Goal: Task Accomplishment & Management: Manage account settings

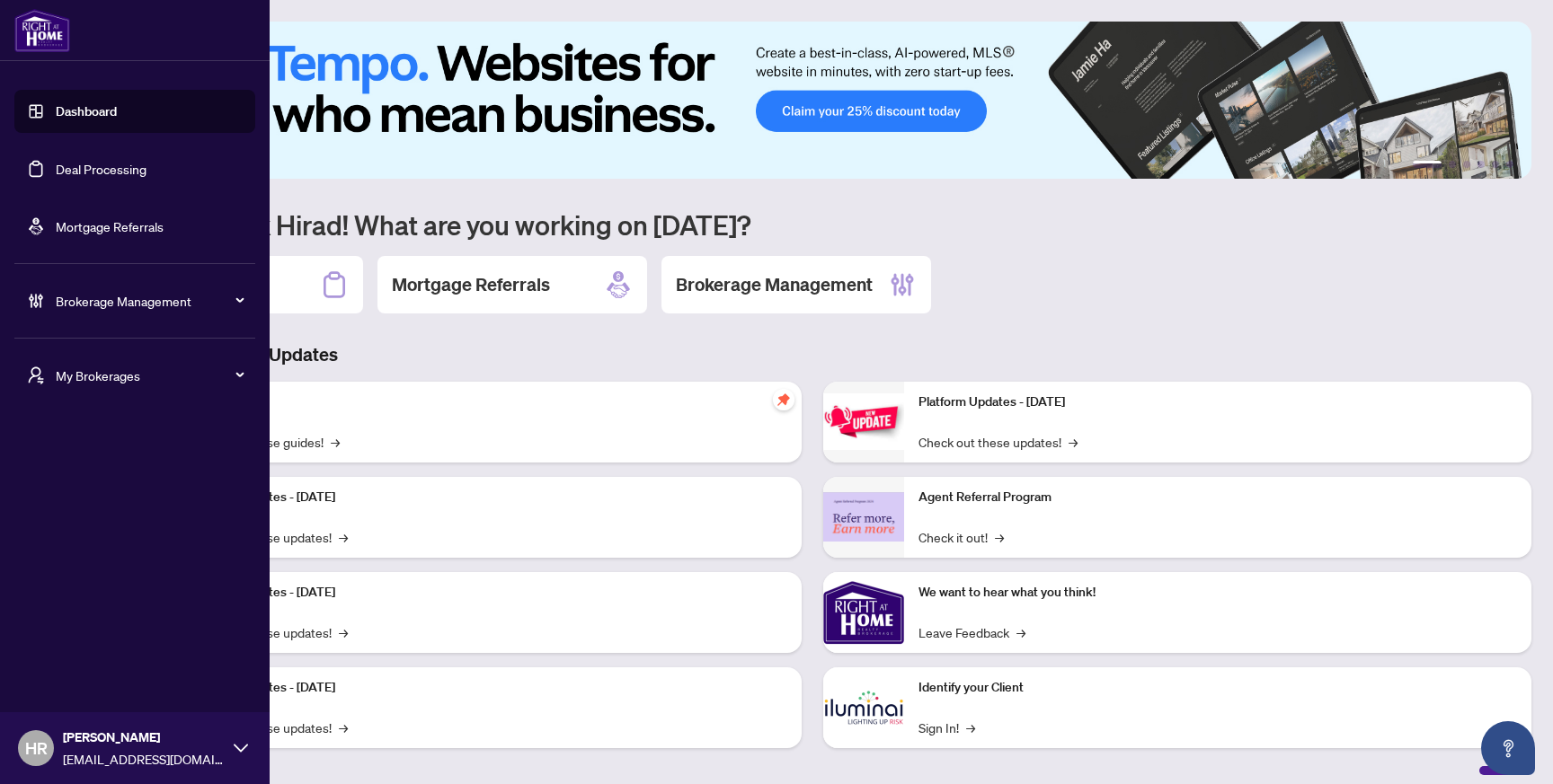
click at [56, 177] on link "Deal Processing" at bounding box center [101, 169] width 91 height 16
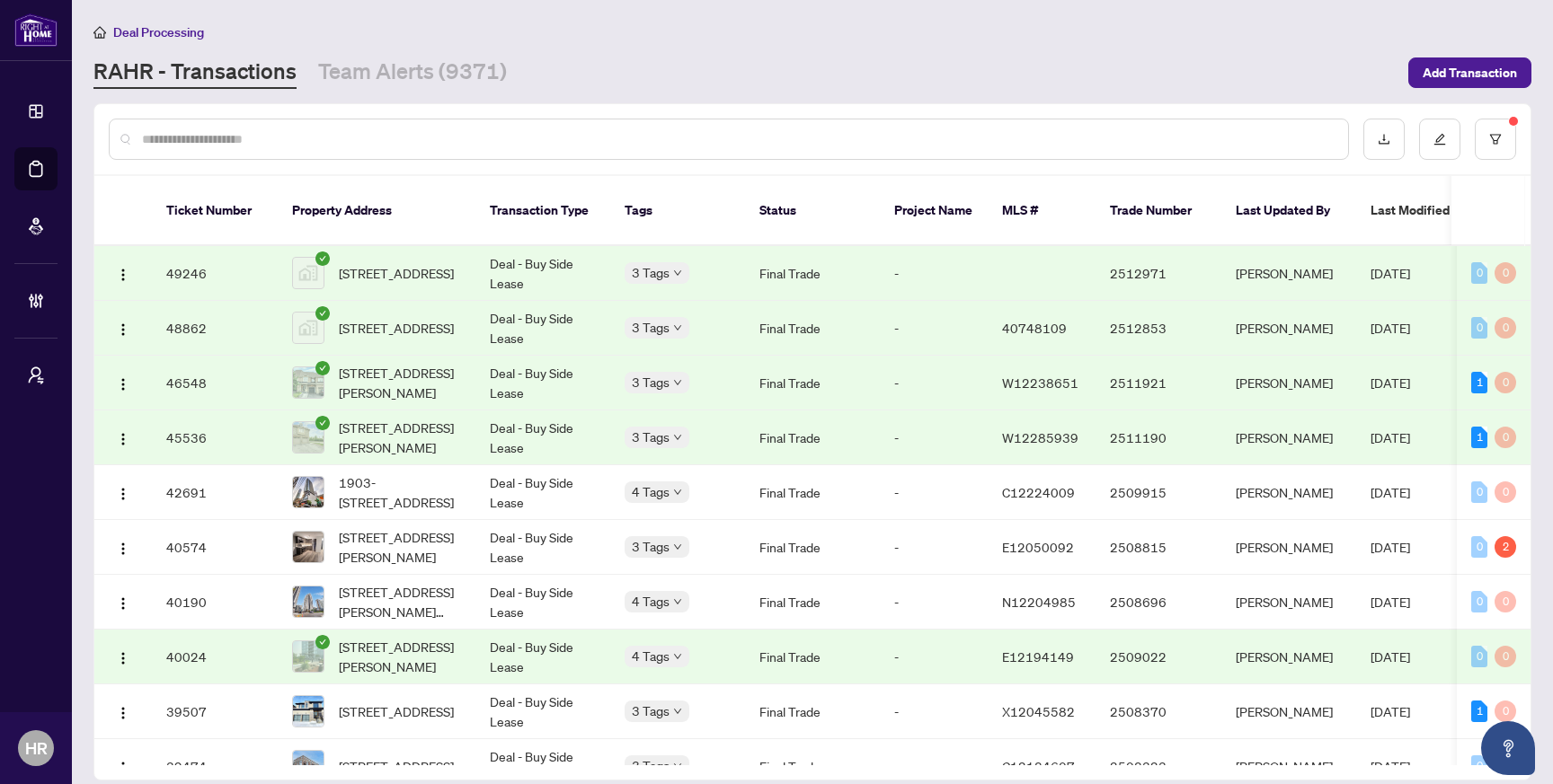
click at [840, 272] on td "Final Trade" at bounding box center [812, 273] width 135 height 55
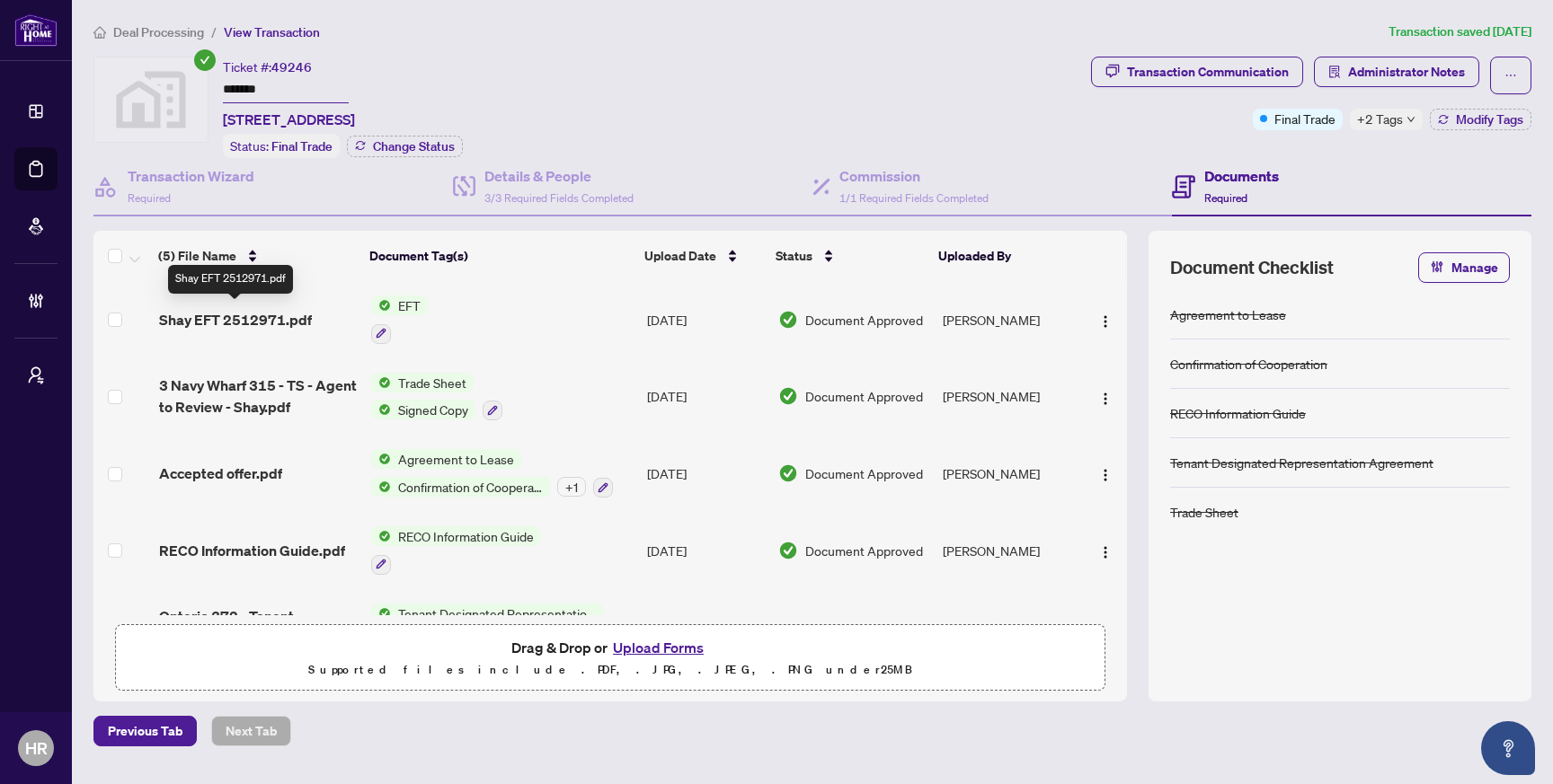
click at [264, 309] on span "Shay EFT 2512971.pdf" at bounding box center [236, 320] width 153 height 22
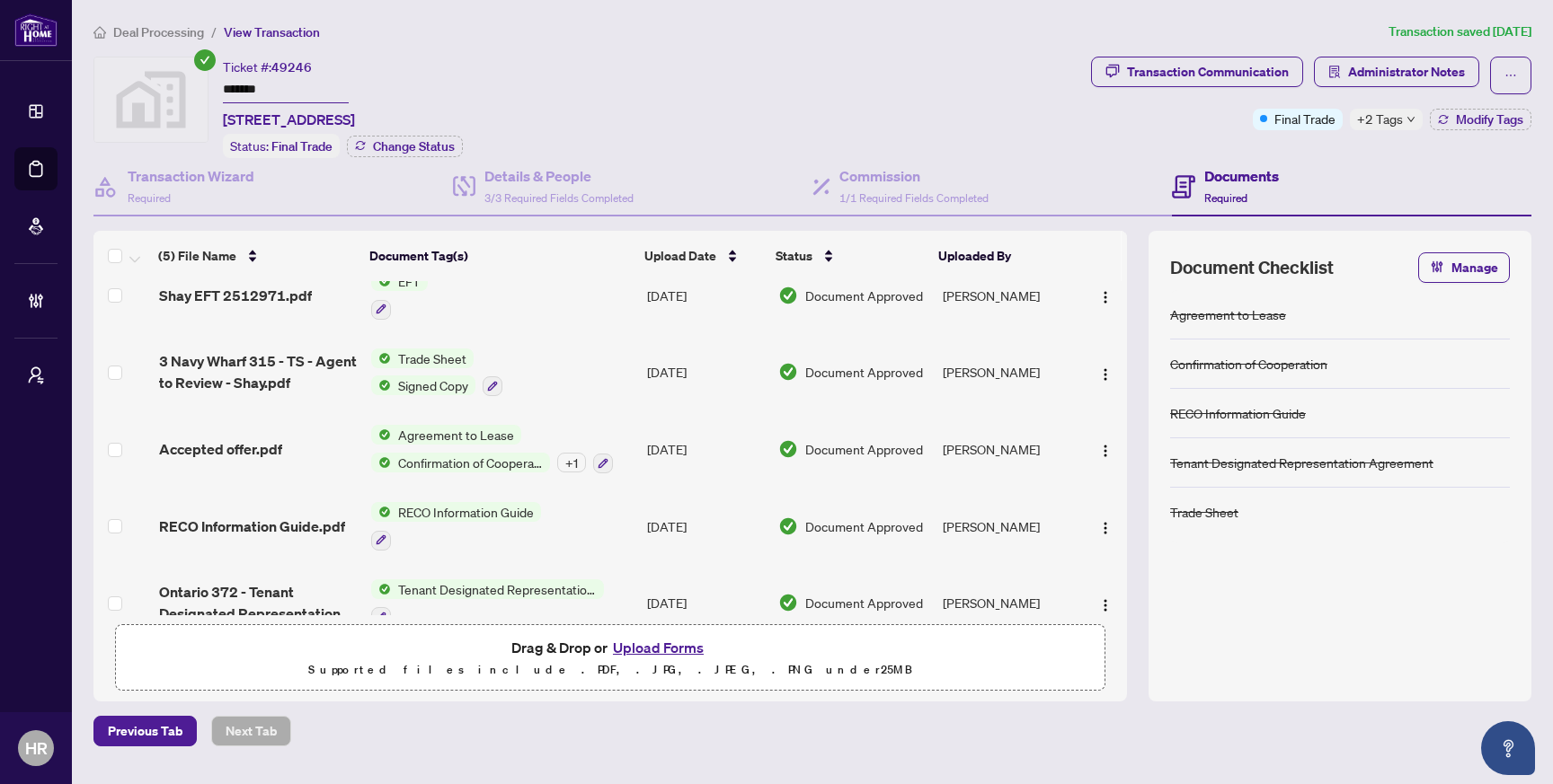
scroll to position [51, 0]
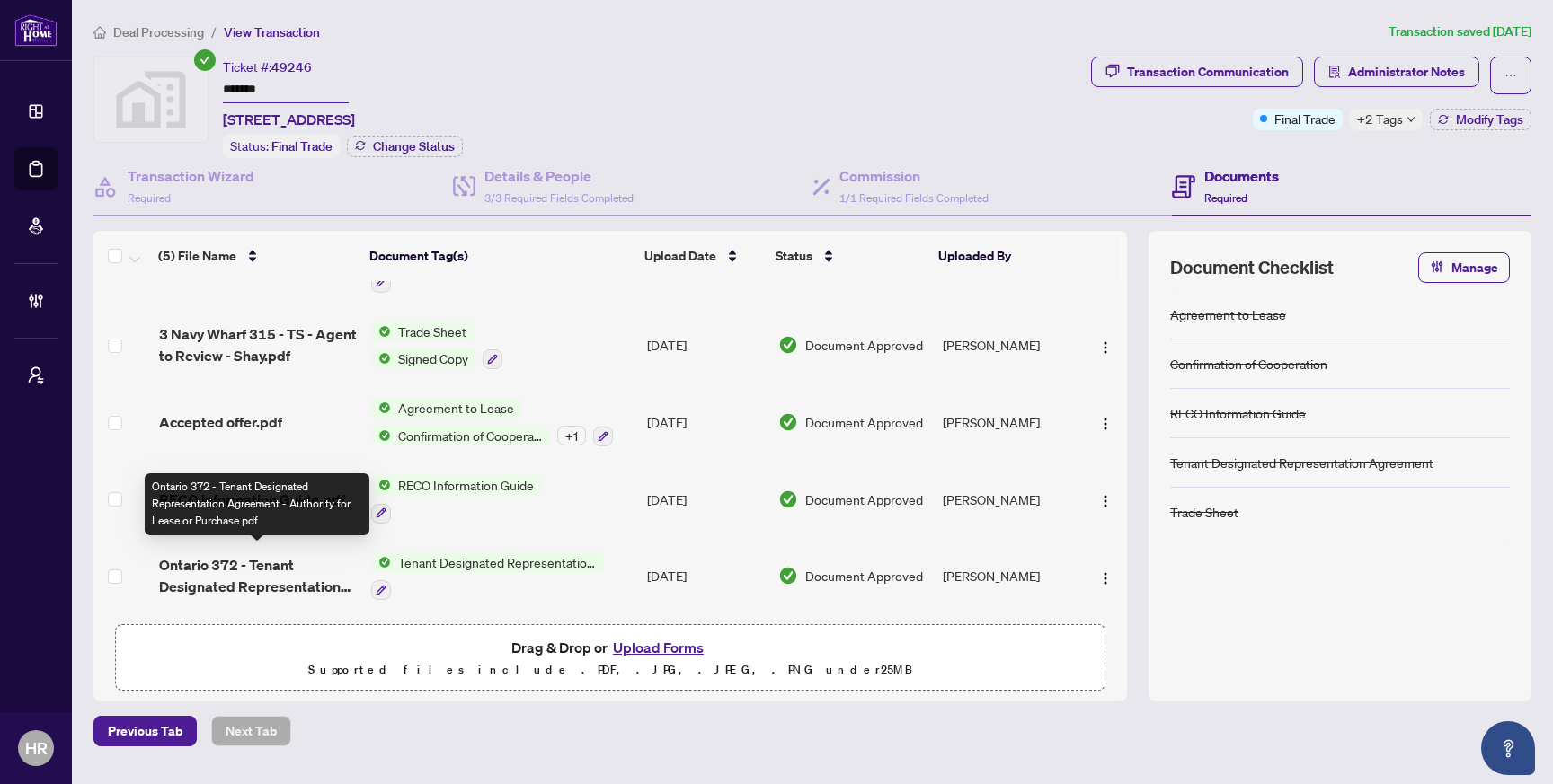
click at [269, 566] on span "Ontario 372 - Tenant Designated Representation Agreement - Authority for Lease …" at bounding box center [258, 576] width 199 height 43
